Goal: Task Accomplishment & Management: Use online tool/utility

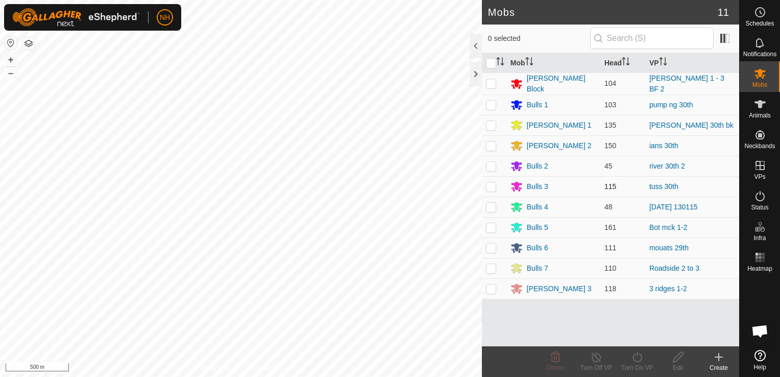
click at [601, 185] on div "Mobs 11 0 selected Mob Head [PERSON_NAME] Block 104 [PERSON_NAME] 1 - 3 BF 2 Bu…" at bounding box center [370, 188] width 740 height 377
click at [217, 0] on html "NH Schedules Notifications Mobs Animals Neckbands VPs Status Infra Heatmap Help…" at bounding box center [390, 188] width 780 height 377
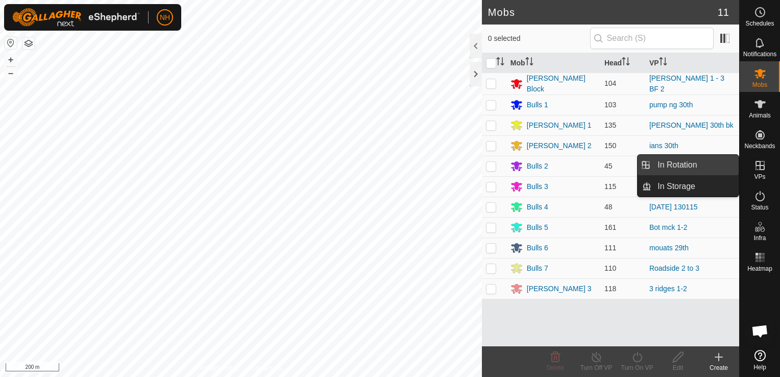
click at [664, 163] on link "In Rotation" at bounding box center [695, 165] width 87 height 20
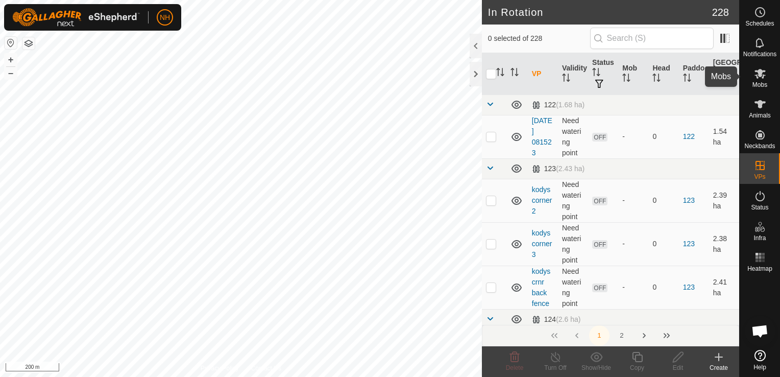
click at [758, 76] on icon at bounding box center [760, 73] width 12 height 12
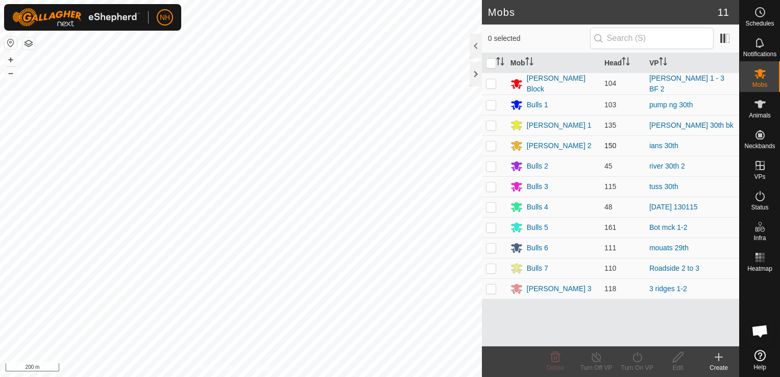
click at [490, 145] on p-checkbox at bounding box center [491, 145] width 10 height 8
checkbox input "true"
click at [641, 362] on icon at bounding box center [637, 357] width 13 height 12
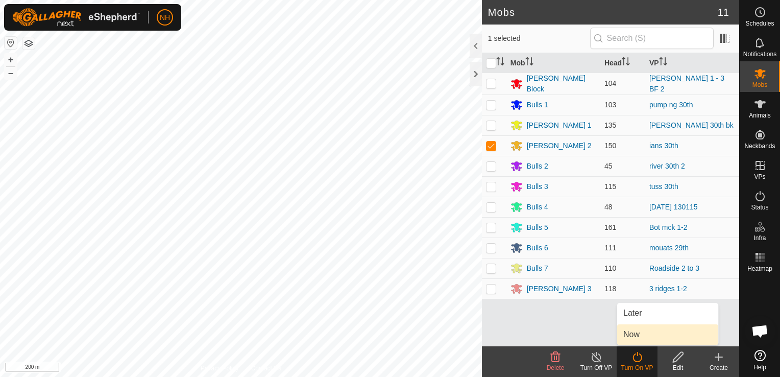
click at [634, 330] on link "Now" at bounding box center [668, 334] width 101 height 20
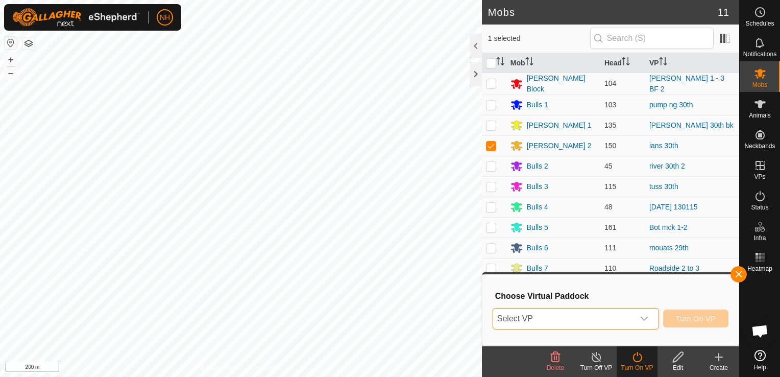
click at [601, 319] on span "Select VP" at bounding box center [563, 318] width 141 height 20
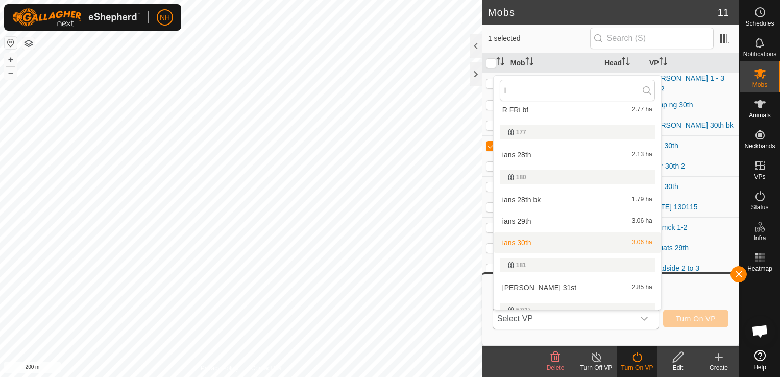
scroll to position [51, 0]
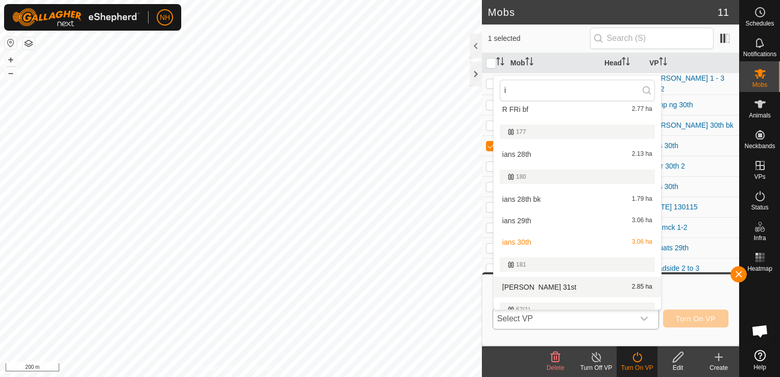
type input "i"
click at [563, 282] on li "[PERSON_NAME] 31st 2.85 ha" at bounding box center [578, 287] width 168 height 20
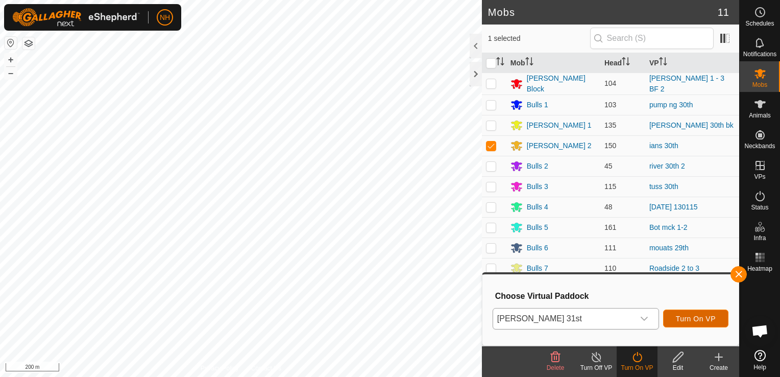
click at [690, 317] on span "Turn On VP" at bounding box center [696, 319] width 40 height 8
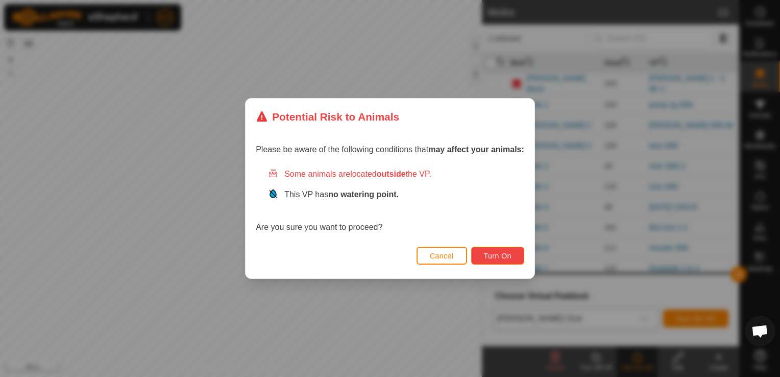
click at [501, 257] on span "Turn On" at bounding box center [498, 256] width 28 height 8
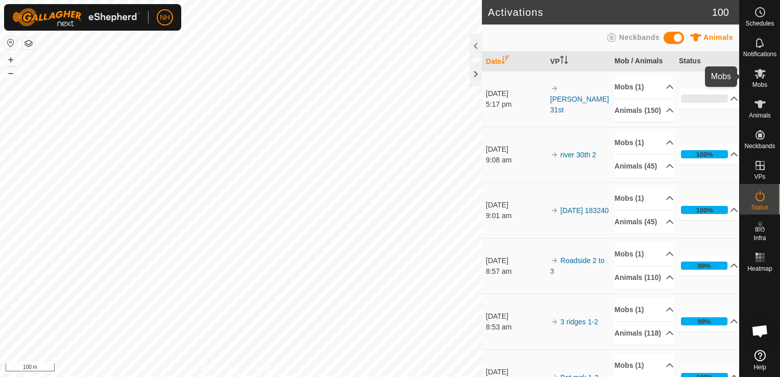
click at [761, 77] on icon at bounding box center [760, 74] width 11 height 10
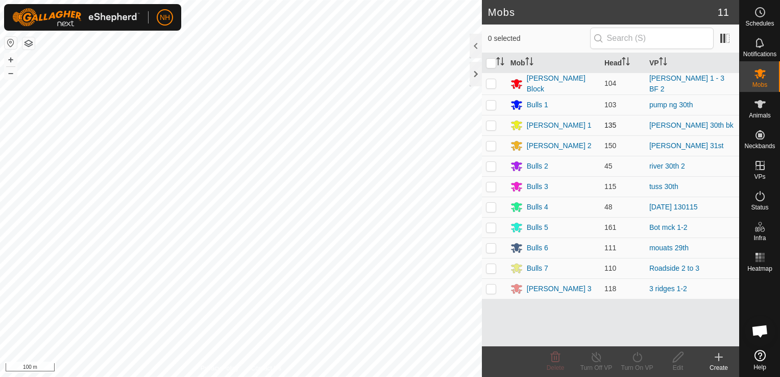
click at [493, 124] on p-checkbox at bounding box center [491, 125] width 10 height 8
checkbox input "true"
click at [635, 359] on icon at bounding box center [637, 357] width 13 height 12
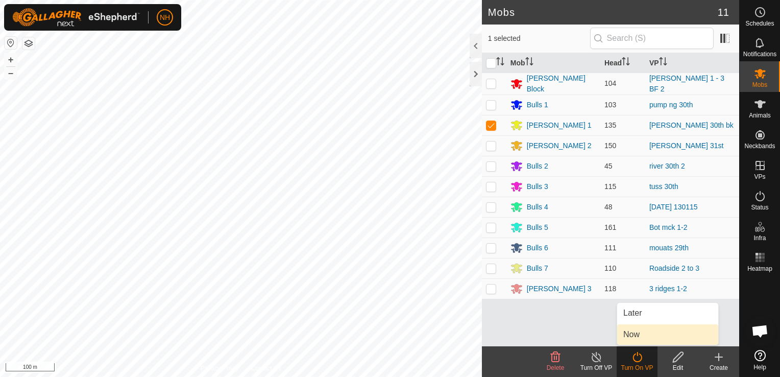
click at [632, 335] on link "Now" at bounding box center [668, 334] width 101 height 20
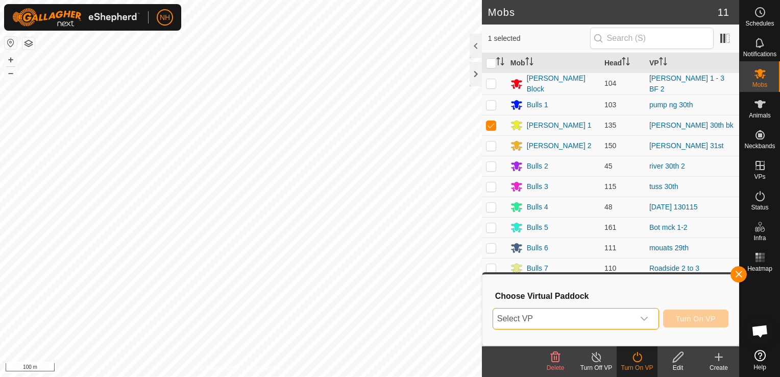
click at [605, 321] on span "Select VP" at bounding box center [563, 318] width 141 height 20
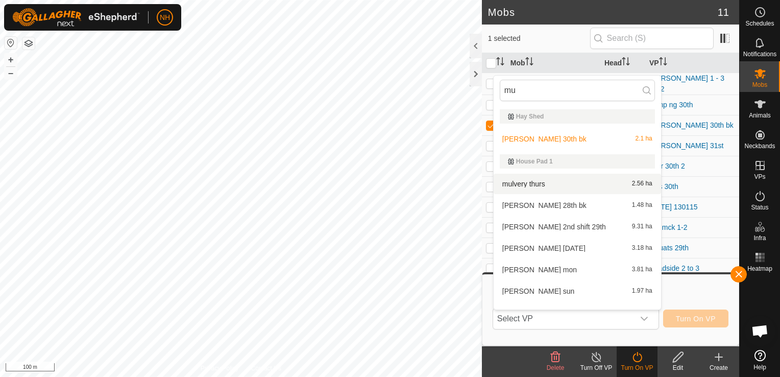
type input "mu"
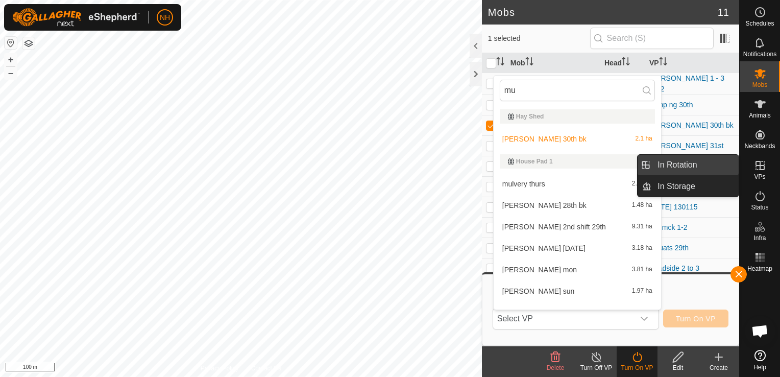
click at [705, 159] on link "In Rotation" at bounding box center [695, 165] width 87 height 20
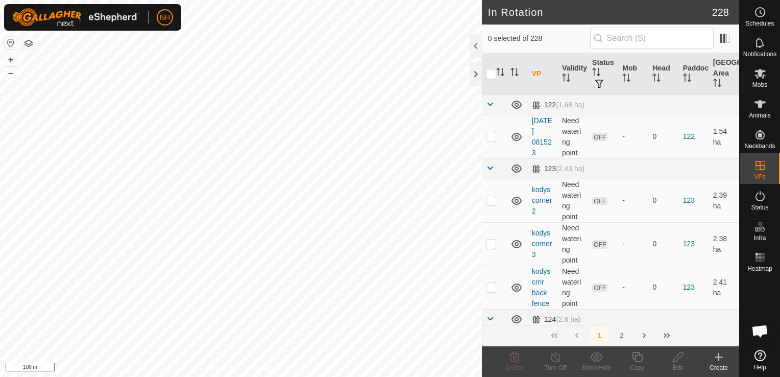
click at [720, 359] on icon at bounding box center [719, 357] width 12 height 12
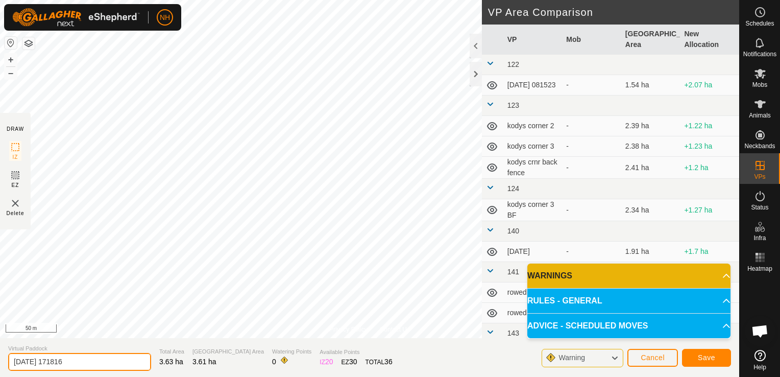
click at [105, 360] on input "[DATE] 171816" at bounding box center [79, 362] width 143 height 18
type input "2"
type input "mulv 30th"
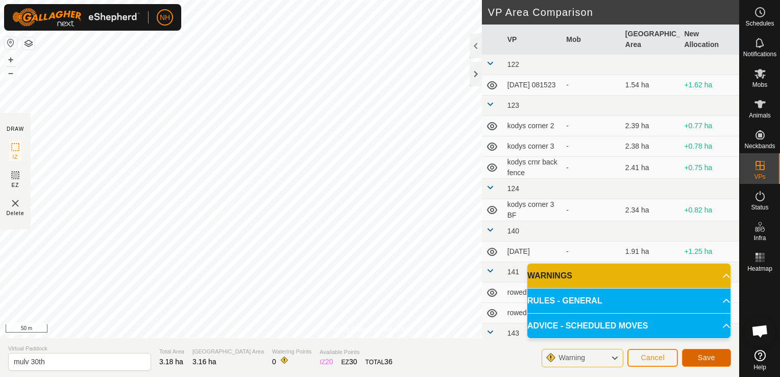
click at [709, 357] on span "Save" at bounding box center [706, 357] width 17 height 8
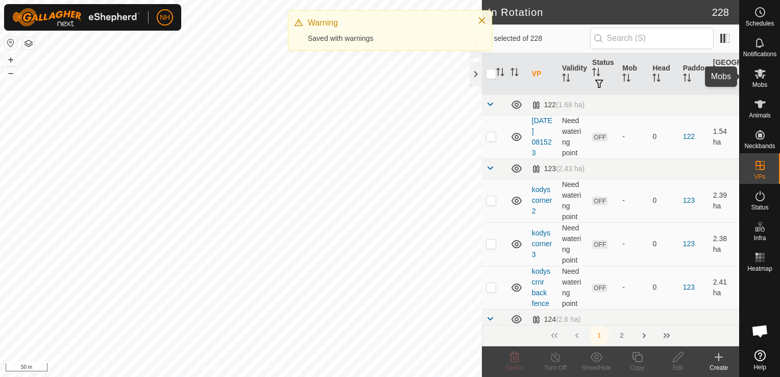
click at [757, 78] on icon at bounding box center [760, 74] width 11 height 10
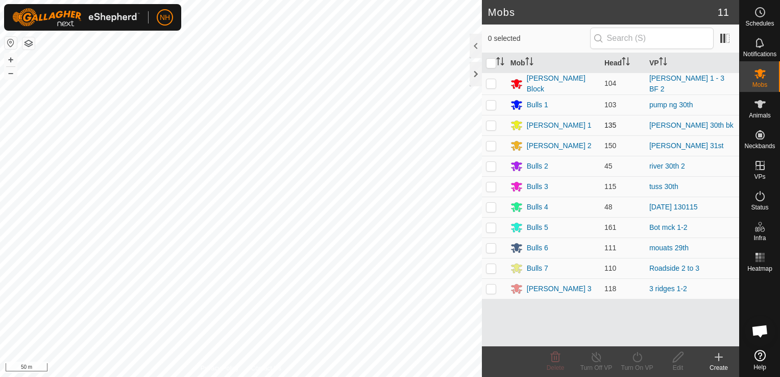
click at [488, 123] on p-checkbox at bounding box center [491, 125] width 10 height 8
checkbox input "true"
click at [631, 356] on icon at bounding box center [637, 357] width 13 height 12
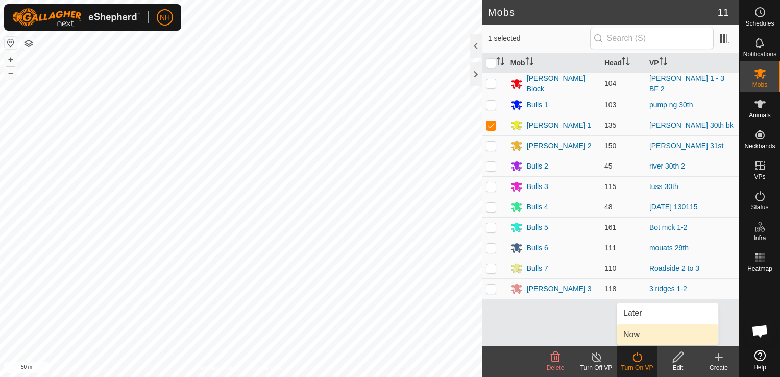
click at [627, 335] on link "Now" at bounding box center [668, 334] width 101 height 20
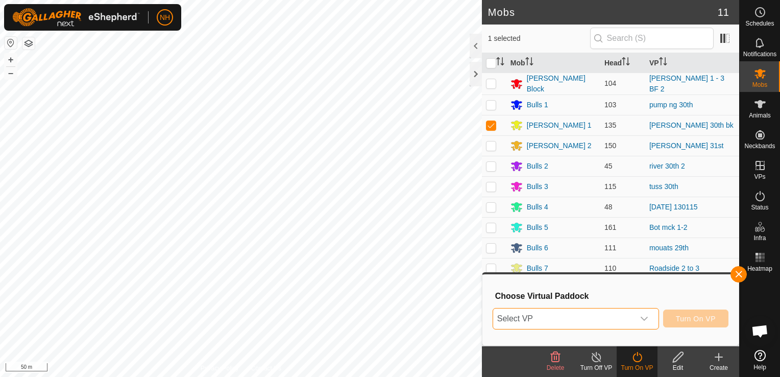
click at [556, 312] on span "Select VP" at bounding box center [563, 318] width 141 height 20
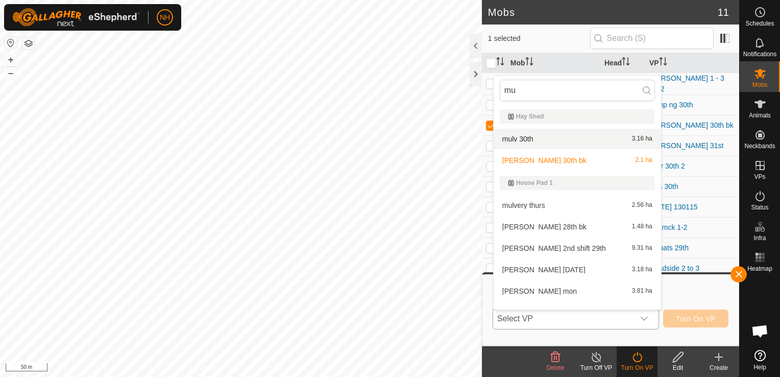
type input "mu"
click at [510, 138] on li "mulv 30th 3.16 ha" at bounding box center [578, 139] width 168 height 20
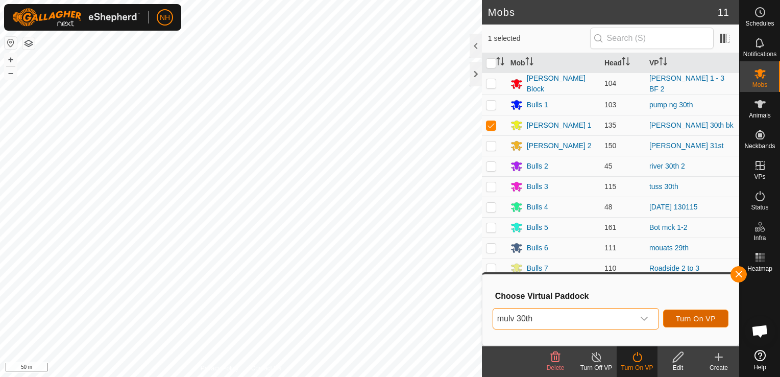
click at [688, 317] on span "Turn On VP" at bounding box center [696, 319] width 40 height 8
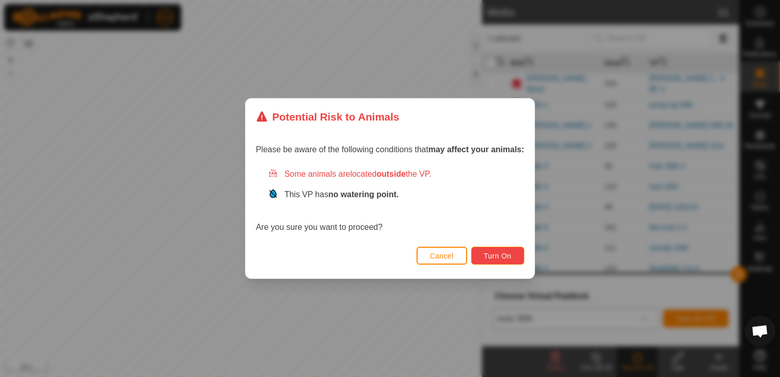
click at [496, 252] on span "Turn On" at bounding box center [498, 256] width 28 height 8
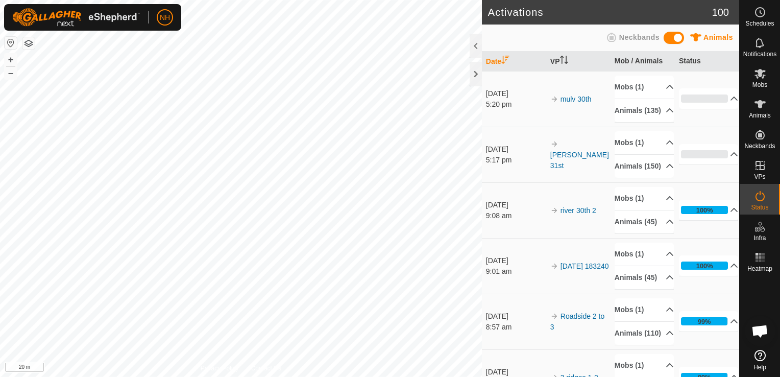
click at [305, 376] on html "NH Schedules Notifications Mobs Animals Neckbands VPs Status Infra Heatmap Help…" at bounding box center [390, 188] width 780 height 377
click at [762, 75] on icon at bounding box center [760, 74] width 11 height 10
